Goal: Find contact information: Find contact information

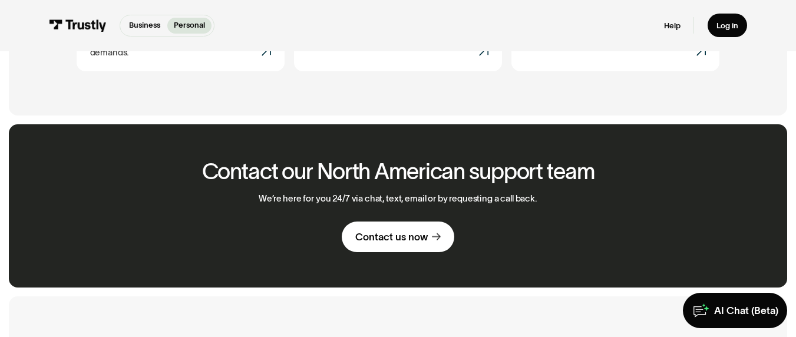
scroll to position [656, 0]
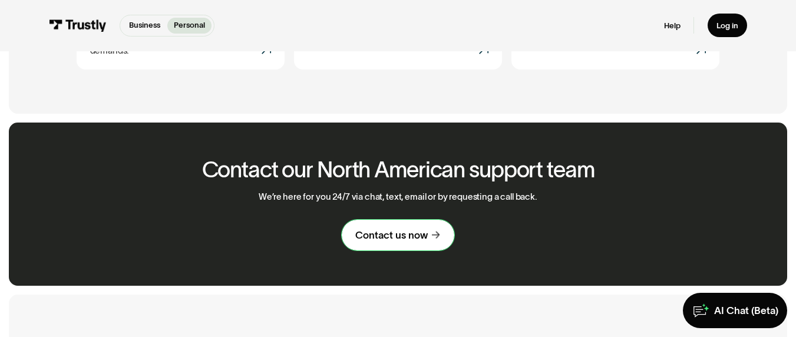
click at [389, 229] on div "Contact us now" at bounding box center [391, 235] width 72 height 13
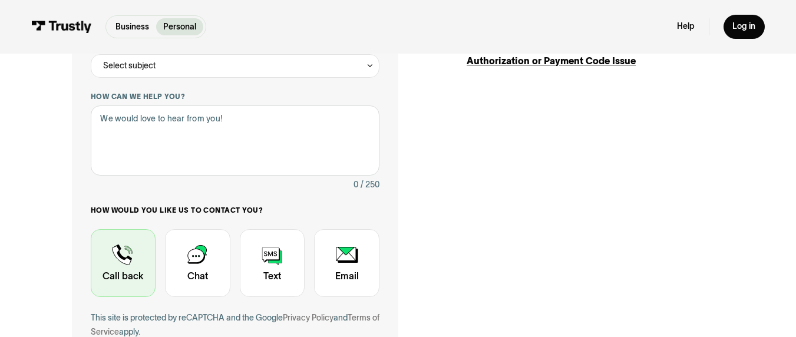
scroll to position [318, 0]
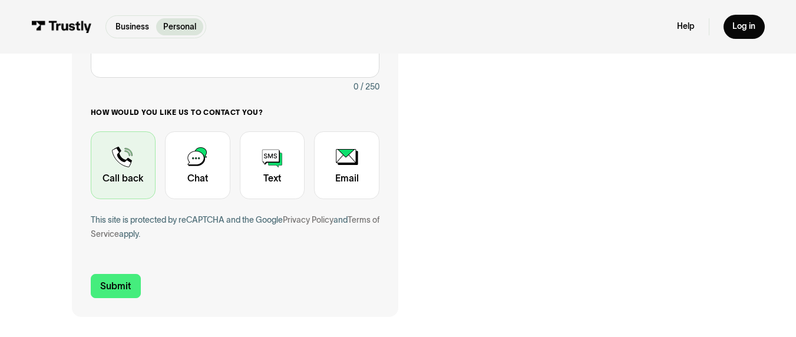
click at [134, 181] on div "Contact Trustly Support" at bounding box center [123, 165] width 65 height 68
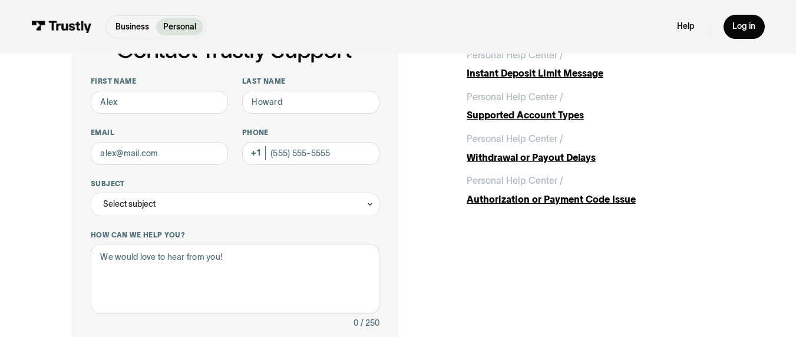
scroll to position [85, 0]
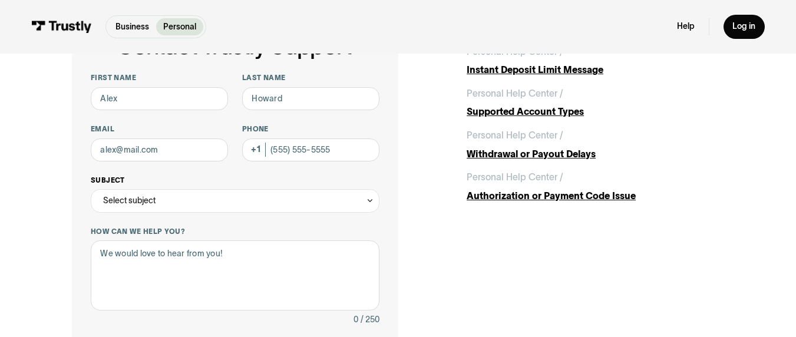
click at [368, 200] on icon "Contact Trustly Support" at bounding box center [370, 200] width 8 height 9
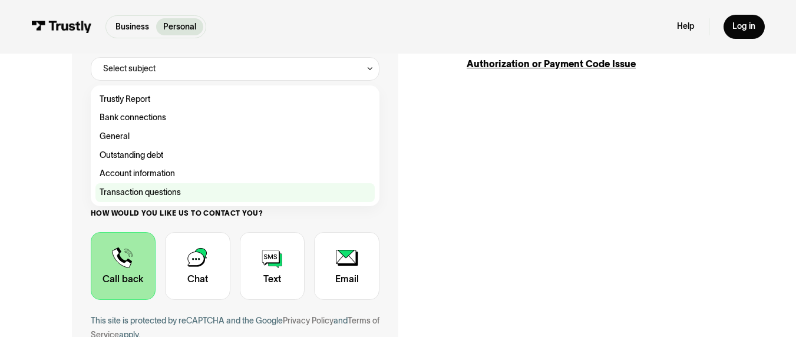
scroll to position [219, 0]
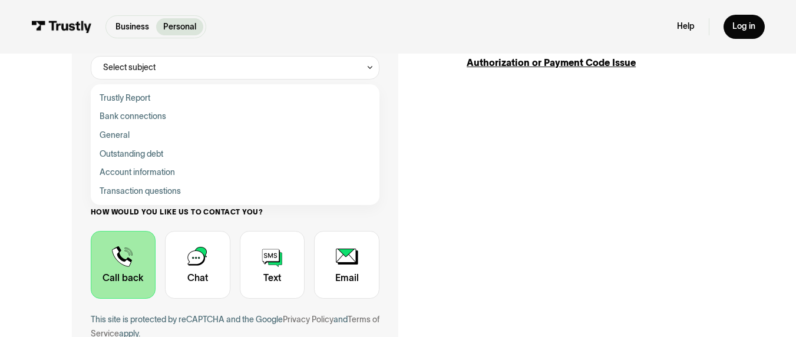
click at [435, 180] on div "Contact Trustly Support First name Last name Email Phone (Optional) Subject Sel…" at bounding box center [398, 149] width 652 height 535
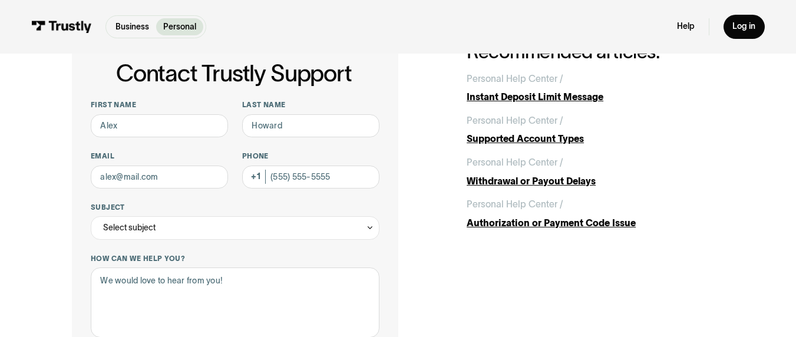
scroll to position [54, 0]
